Goal: Information Seeking & Learning: Check status

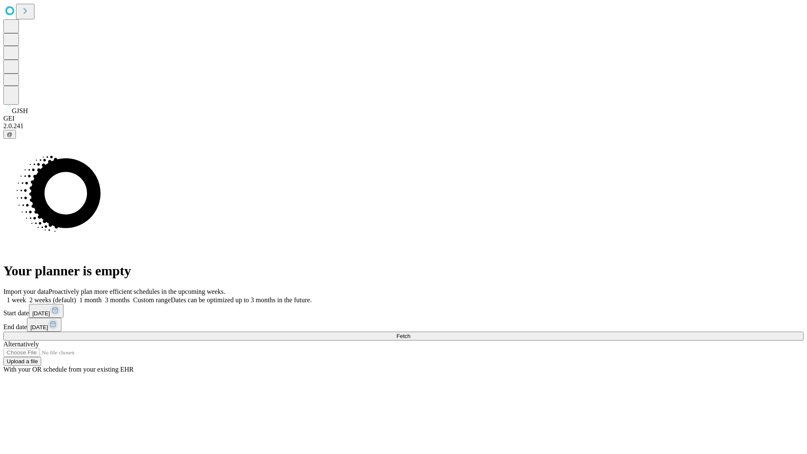
click at [410, 333] on span "Fetch" at bounding box center [404, 336] width 14 height 6
